Goal: Information Seeking & Learning: Learn about a topic

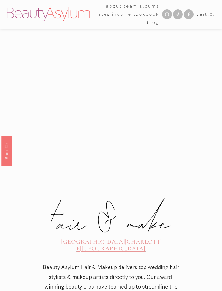
click at [141, 205] on div at bounding box center [111, 218] width 121 height 50
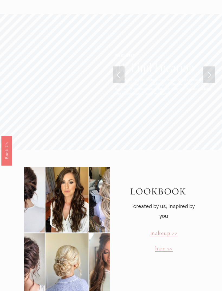
scroll to position [1032, 0]
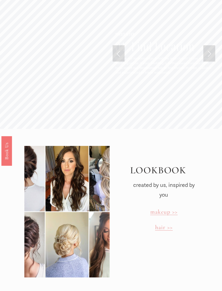
click at [164, 224] on span "hair >>" at bounding box center [164, 227] width 18 height 7
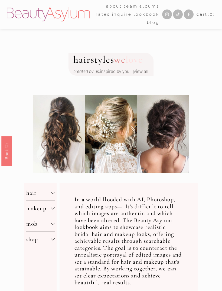
click at [0, 0] on div at bounding box center [0, 0] width 0 height 0
click at [116, 146] on link "Rates" at bounding box center [112, 148] width 36 height 13
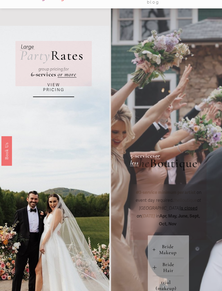
scroll to position [144, 0]
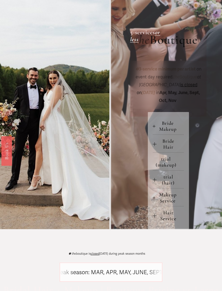
click at [170, 146] on span "Bride Hair" at bounding box center [170, 144] width 27 height 12
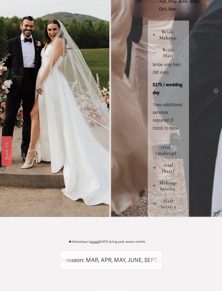
scroll to position [242, 0]
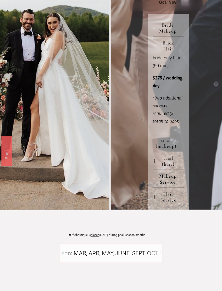
click at [171, 196] on span "Hair Service" at bounding box center [170, 197] width 27 height 12
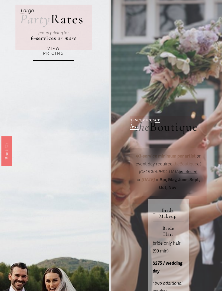
scroll to position [56, 0]
